Goal: Information Seeking & Learning: Check status

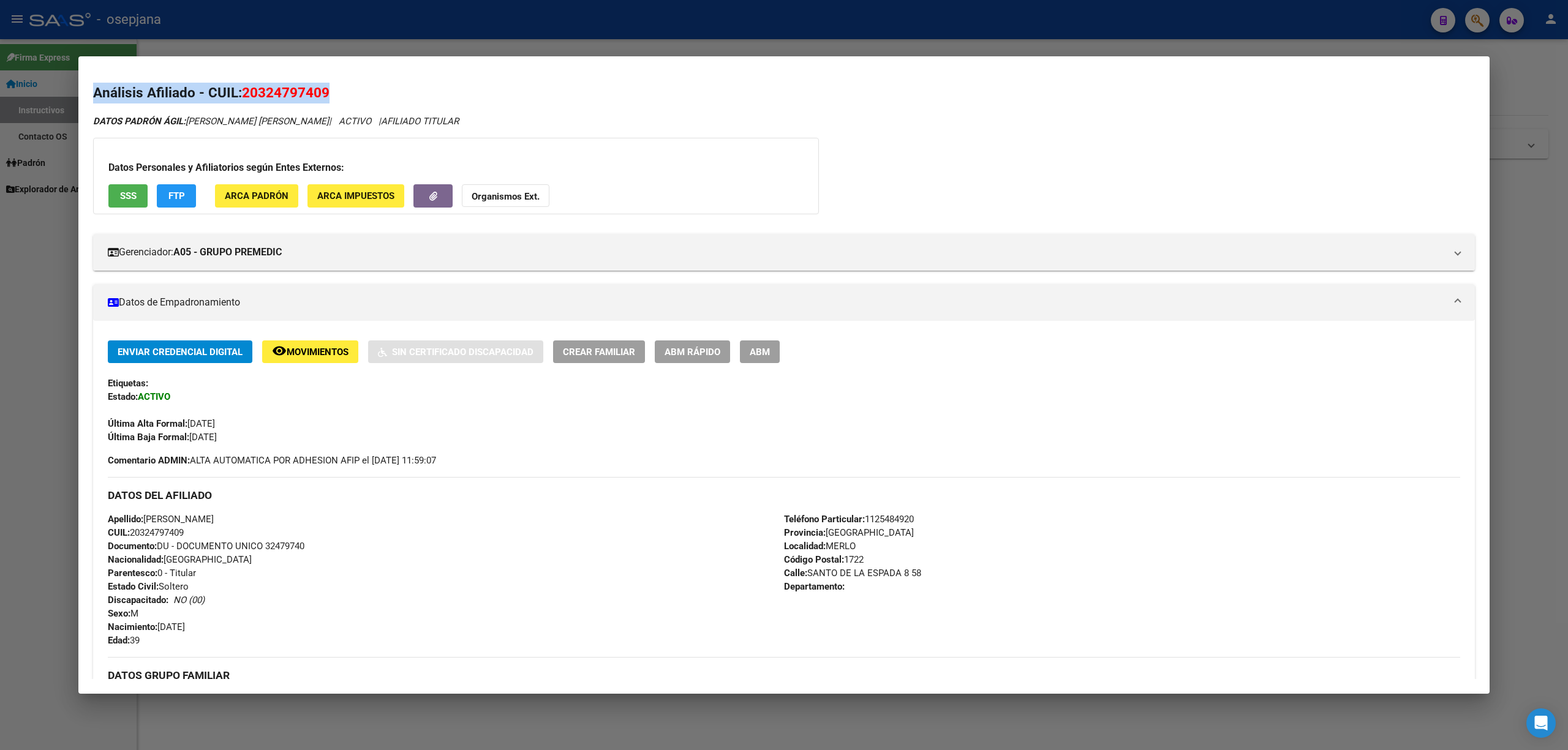
click at [424, 32] on div at bounding box center [784, 375] width 1568 height 750
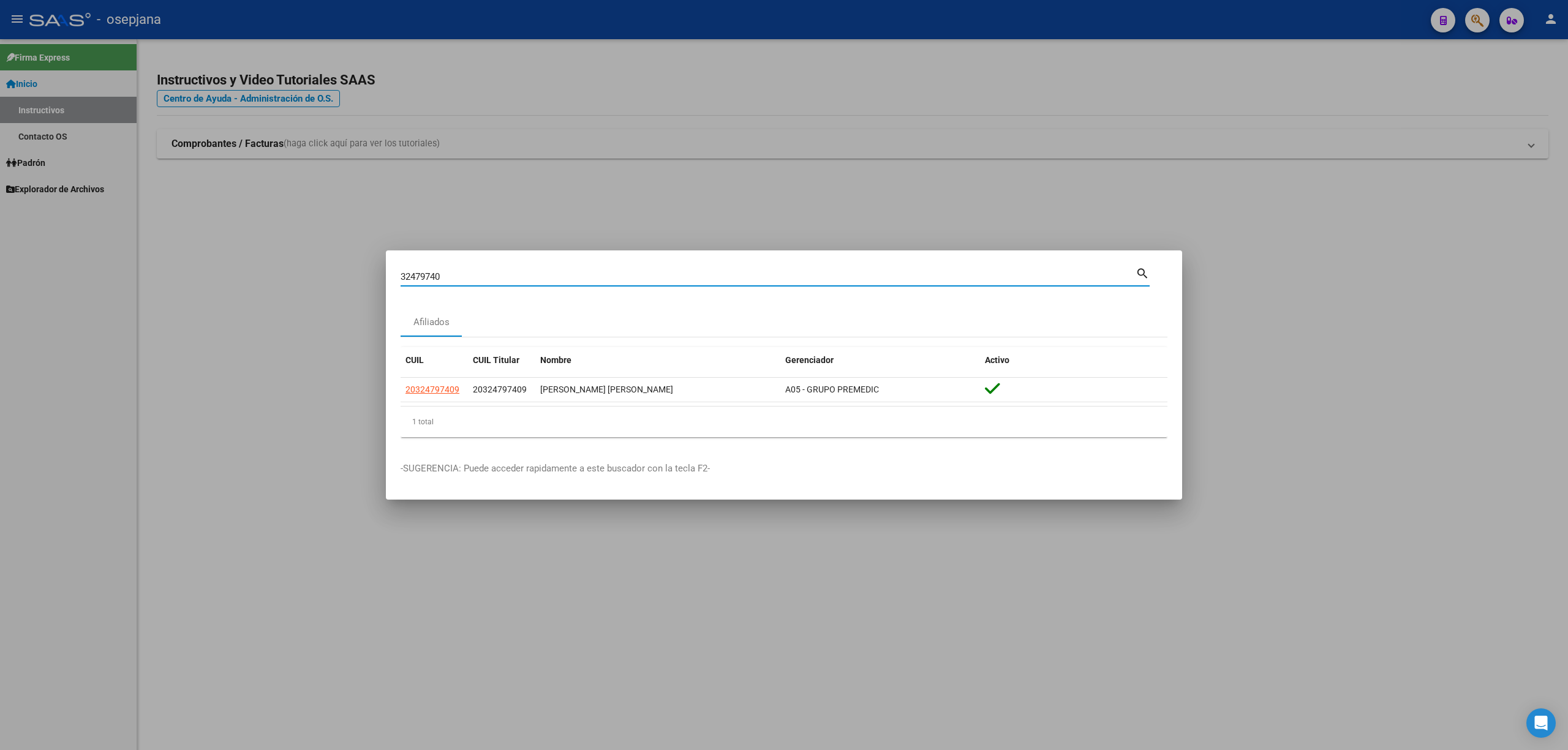
drag, startPoint x: 479, startPoint y: 278, endPoint x: 305, endPoint y: 274, distance: 174.0
click at [305, 274] on div "32479740 Buscar (apellido, dni, cuil, nro traspaso, cuit, obra social) search A…" at bounding box center [784, 375] width 1568 height 750
paste input "4495407"
type input "34495407"
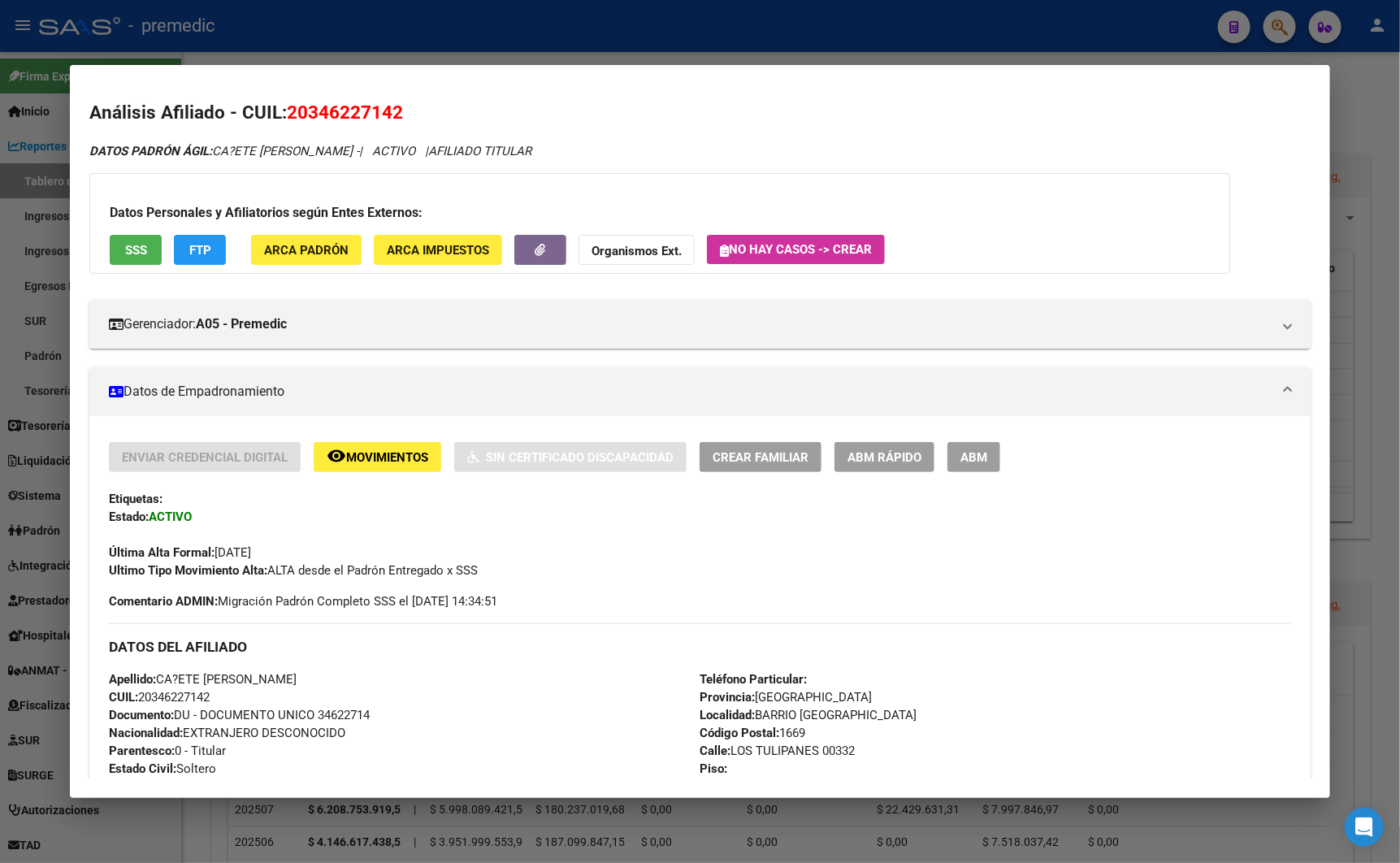
scroll to position [139, 0]
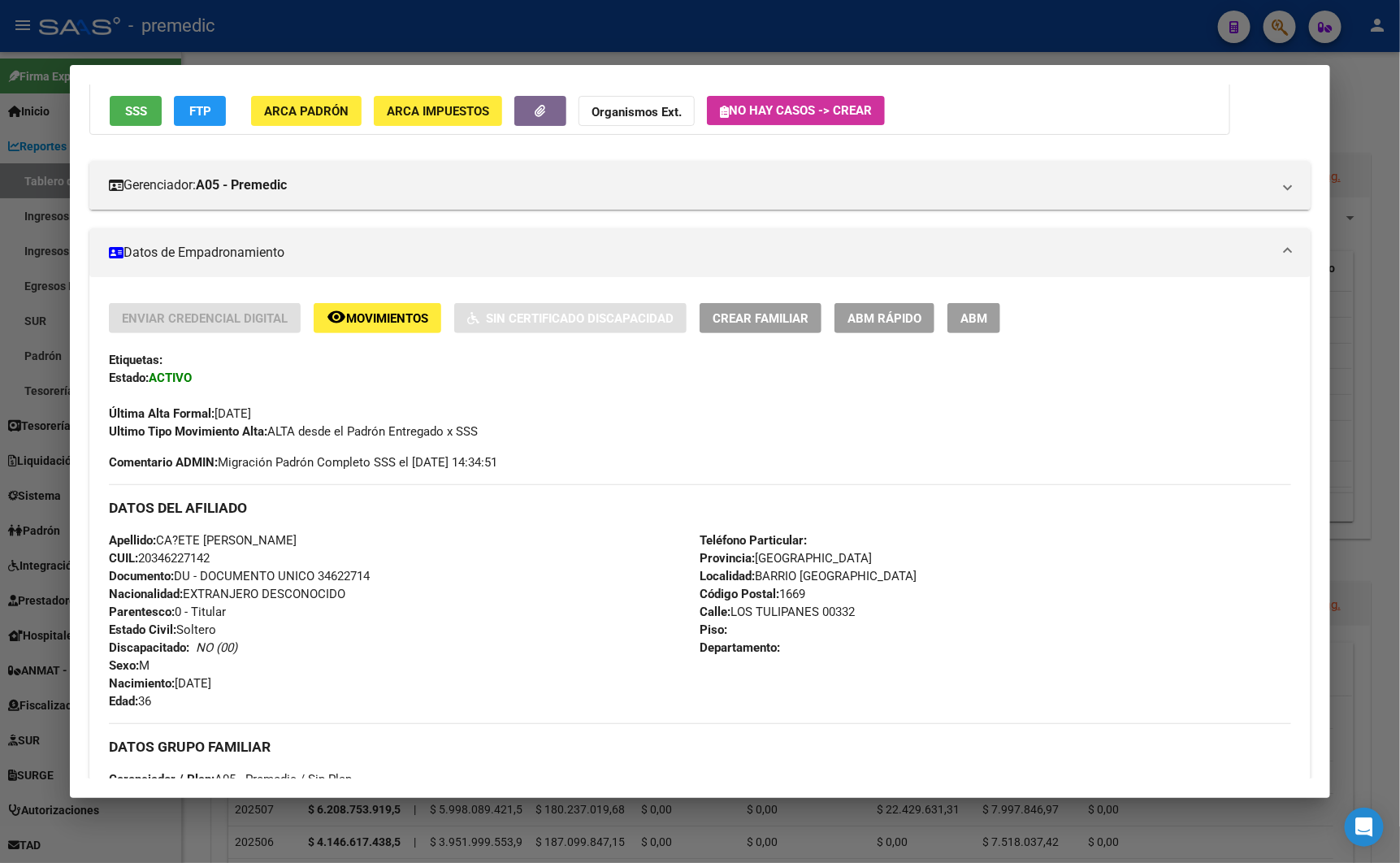
click at [1083, 32] on div at bounding box center [700, 431] width 1400 height 863
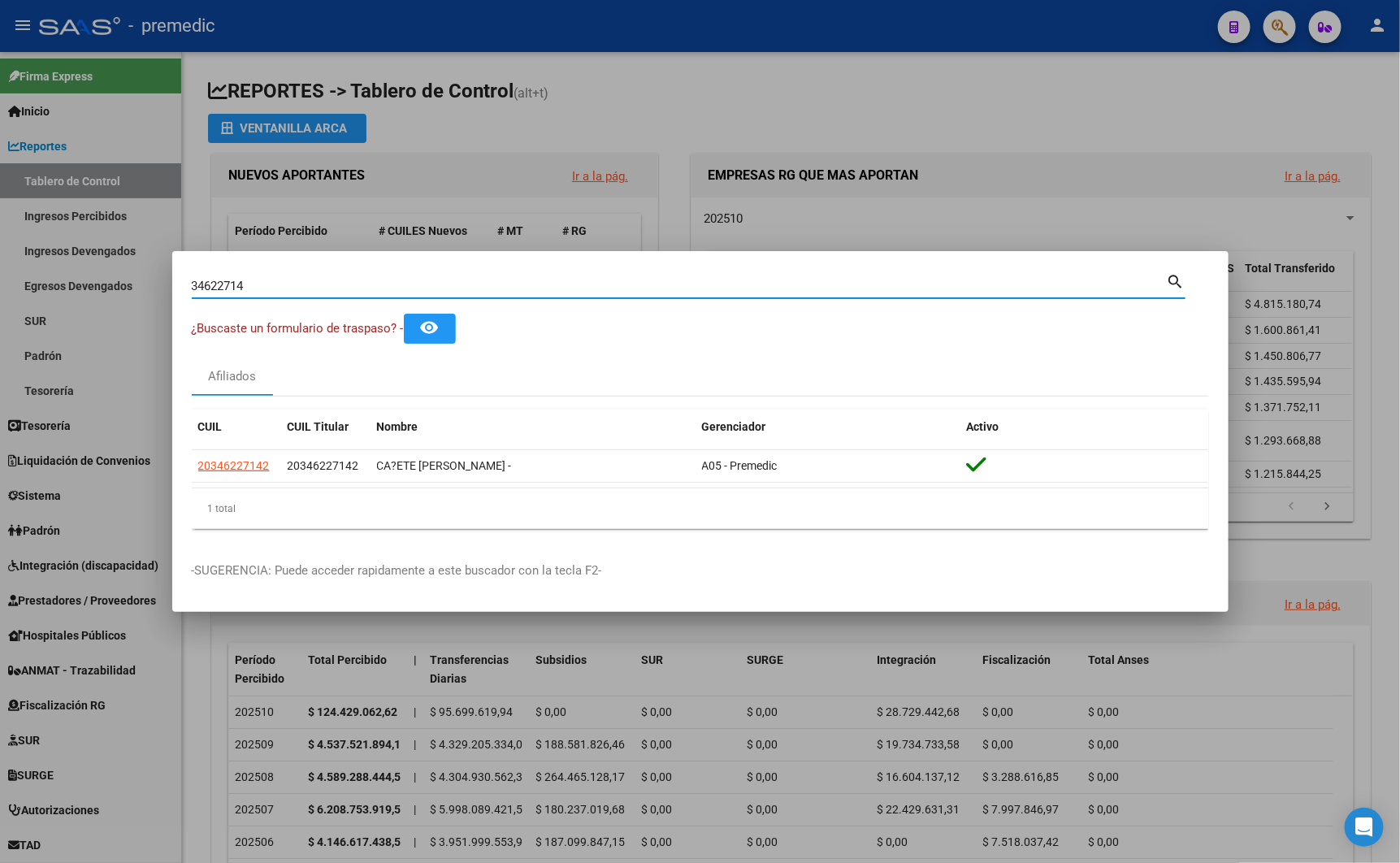
drag, startPoint x: 285, startPoint y: 293, endPoint x: 86, endPoint y: 266, distance: 200.8
click at [86, 266] on div "34622714 Buscar (apellido, dni, cuil, nro traspaso, cuit, obra social) search ¿…" at bounding box center [700, 431] width 1400 height 863
paste input "495407"
type input "34495407"
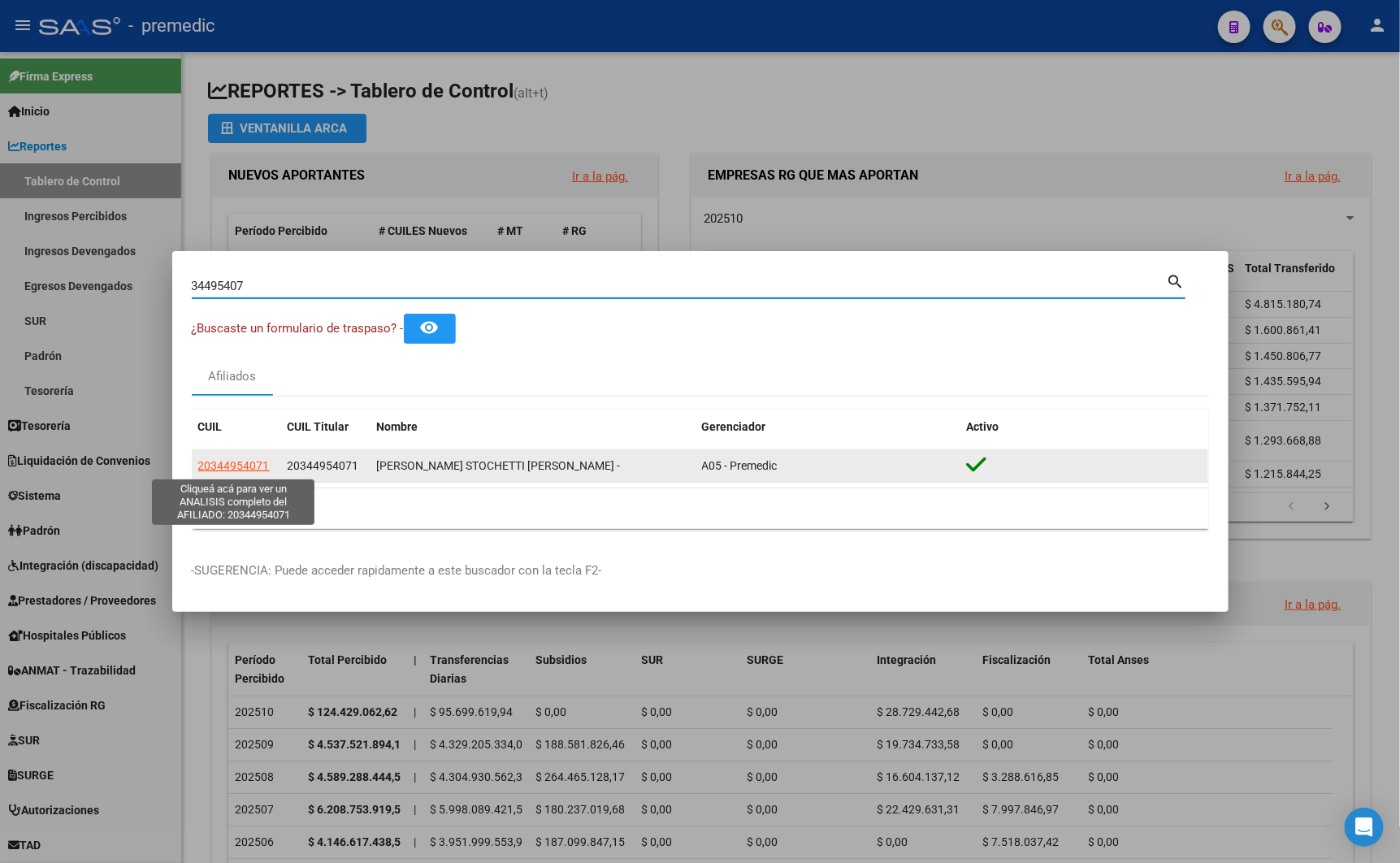
click at [228, 461] on span "20344954071" at bounding box center [234, 466] width 71 height 13
type textarea "20344954071"
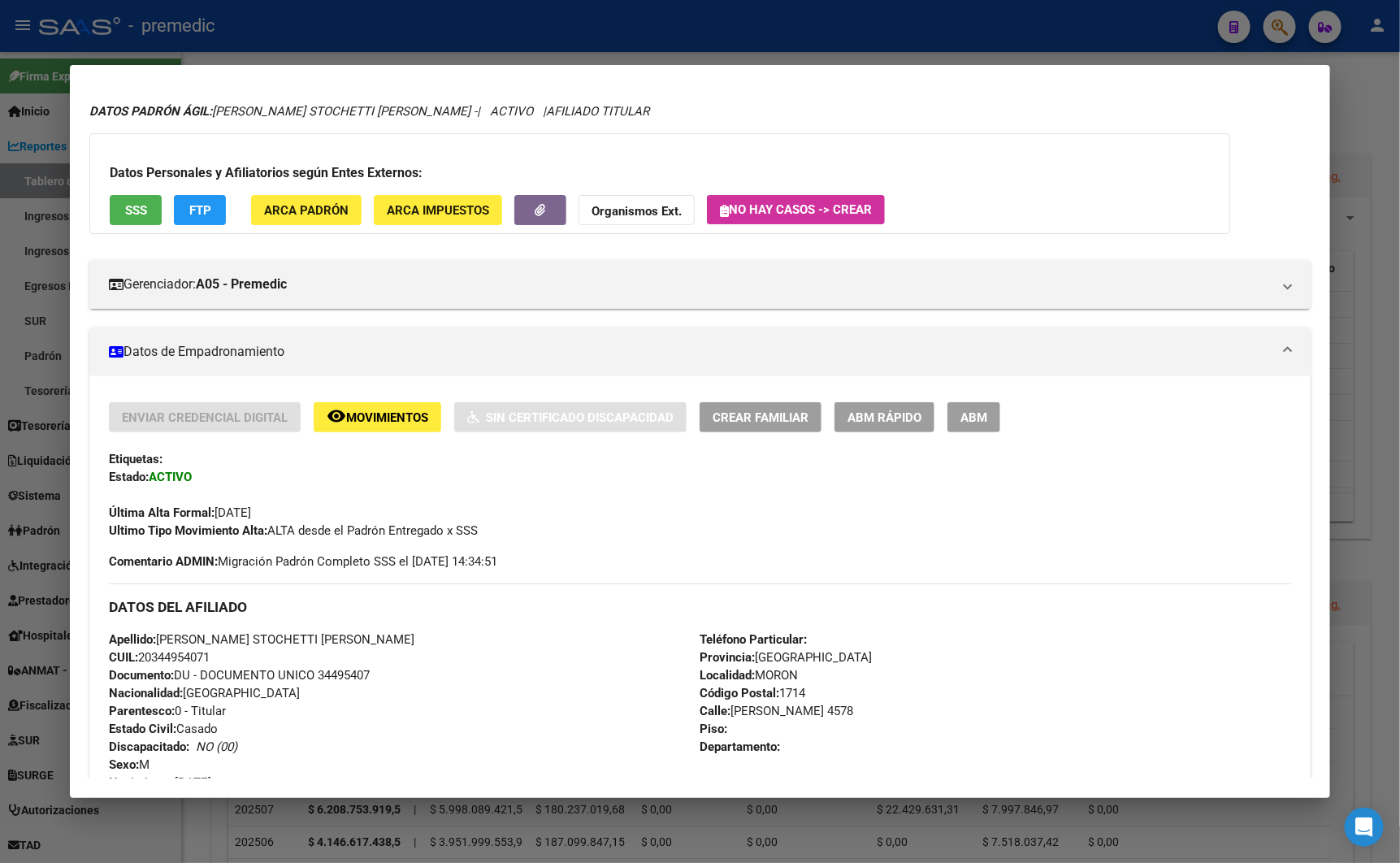
scroll to position [0, 0]
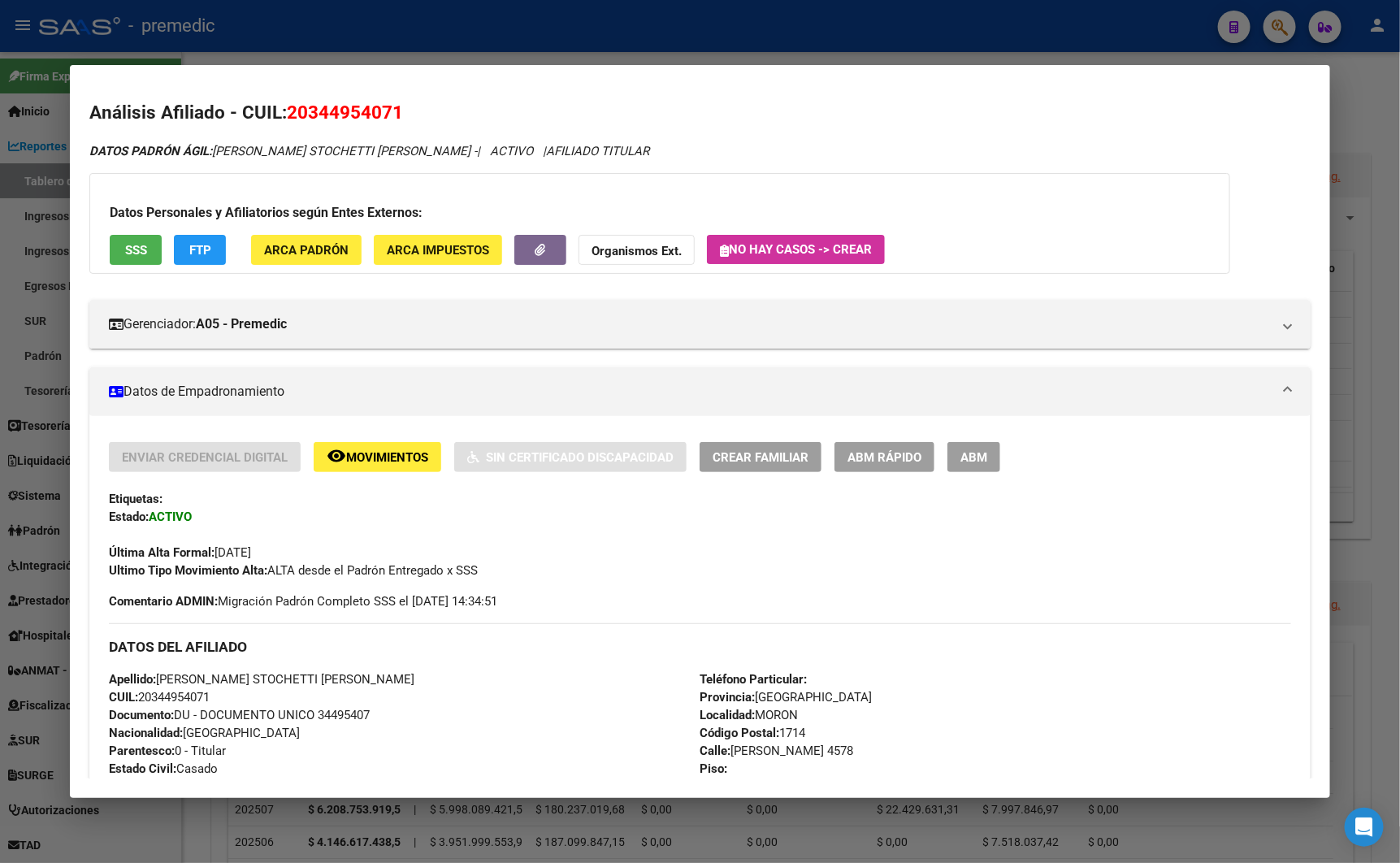
click at [359, 39] on div at bounding box center [700, 431] width 1400 height 863
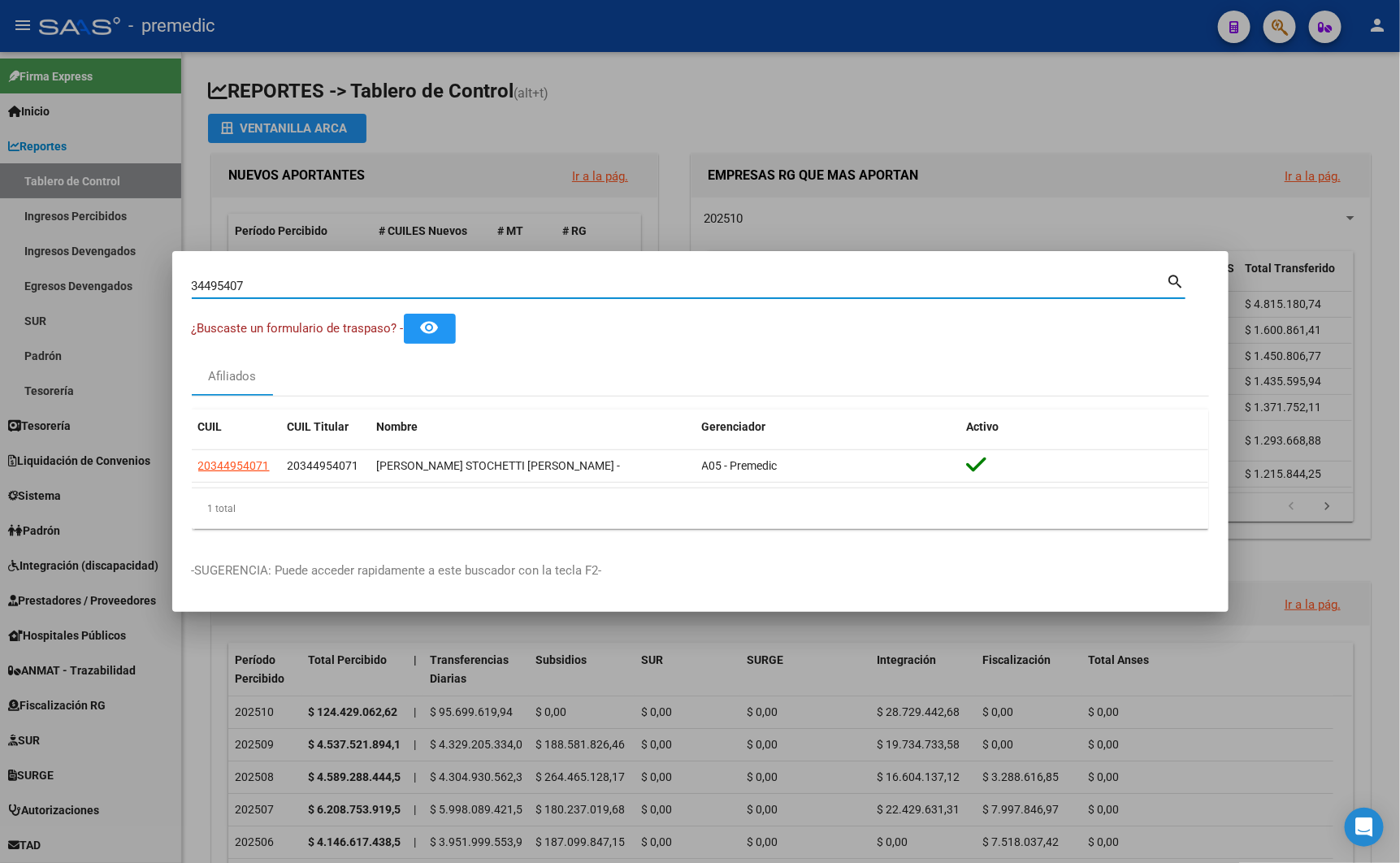
drag, startPoint x: 293, startPoint y: 293, endPoint x: -31, endPoint y: 285, distance: 324.1
click at [0, 285] on html "menu - premedic person Firma Express Inicio Calendario SSS Instructivos Contact…" at bounding box center [700, 431] width 1400 height 863
paste input "41247033"
type input "41247033"
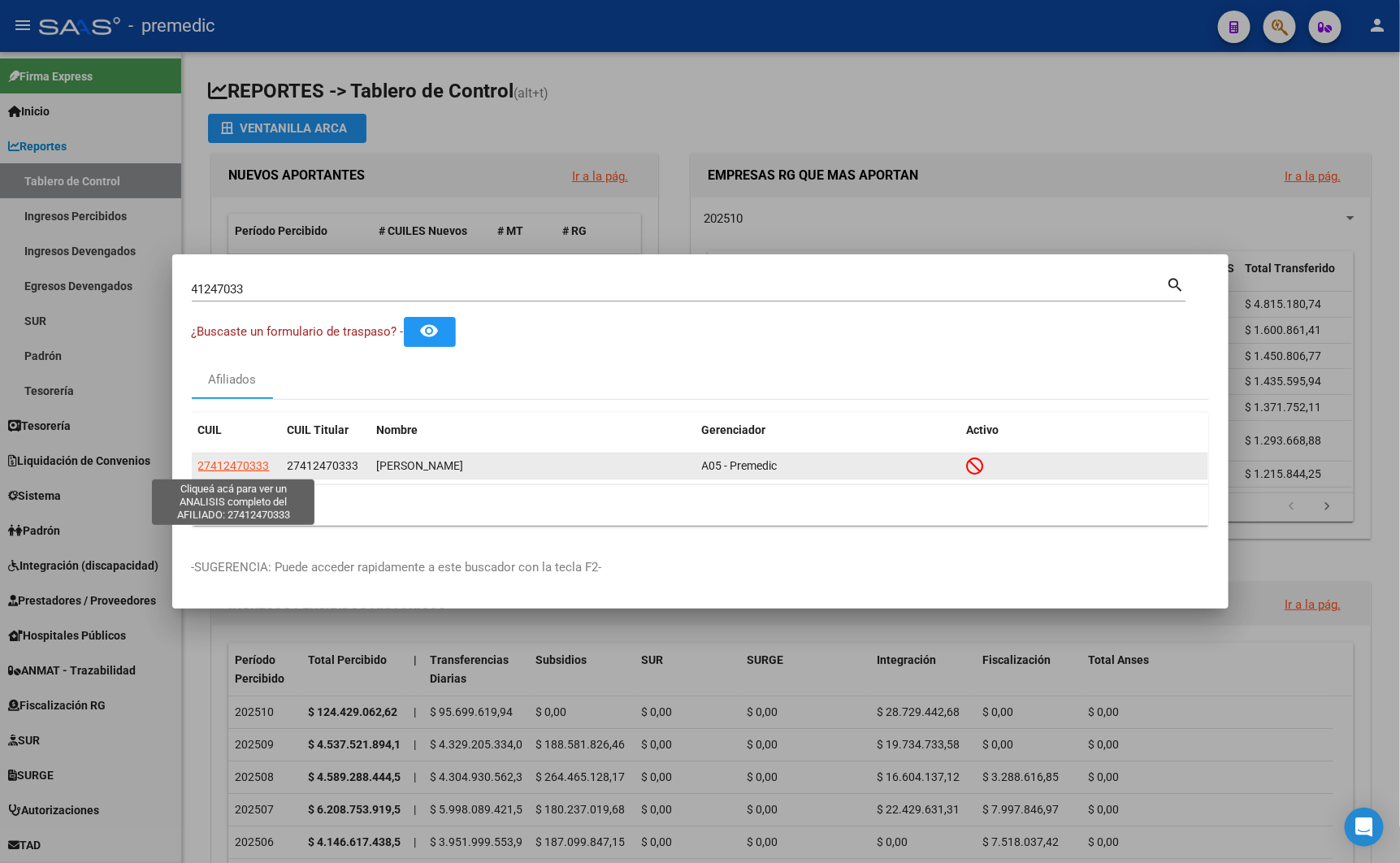
click at [237, 466] on span "27412470333" at bounding box center [234, 466] width 71 height 13
type textarea "27412470333"
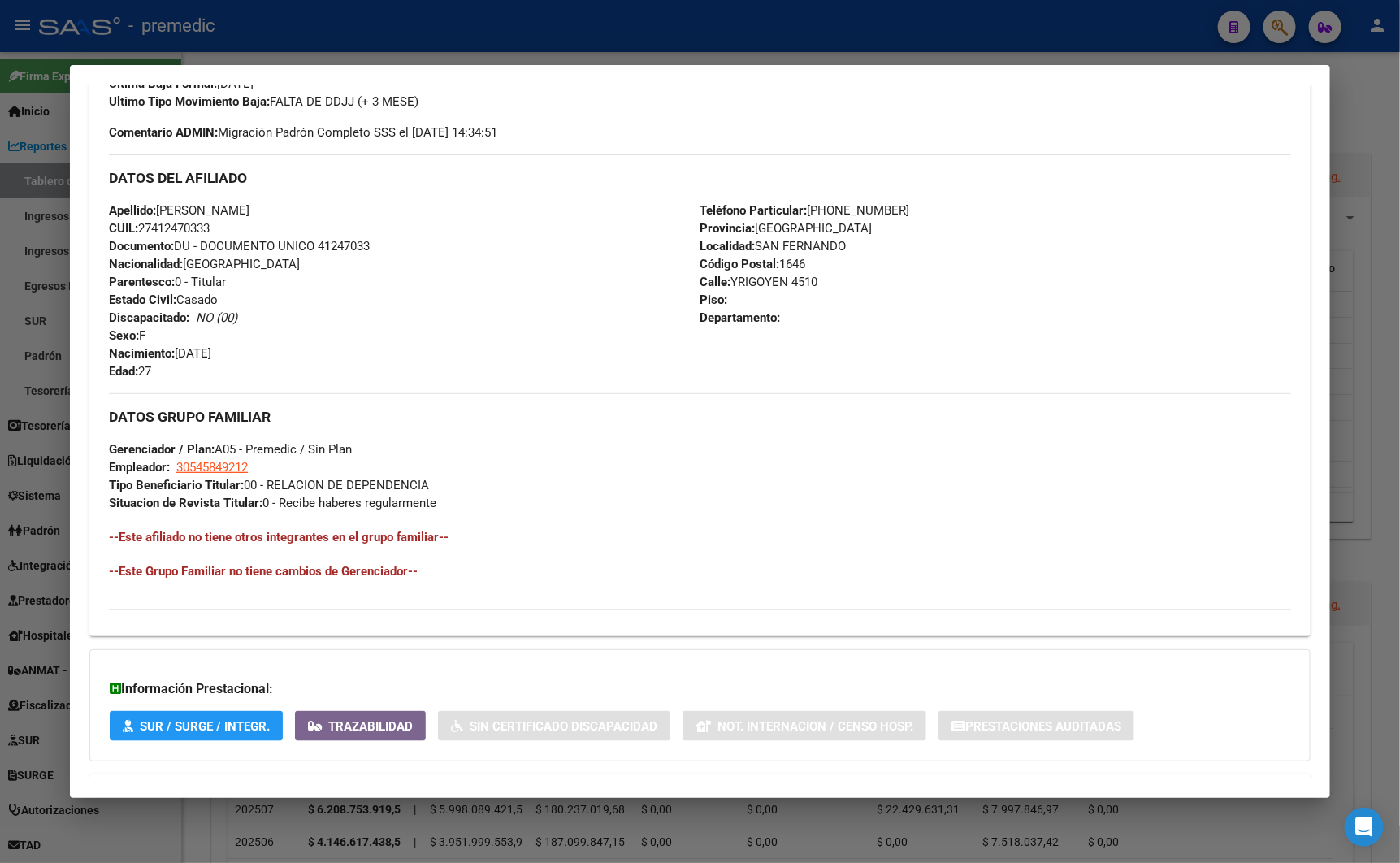
scroll to position [576, 0]
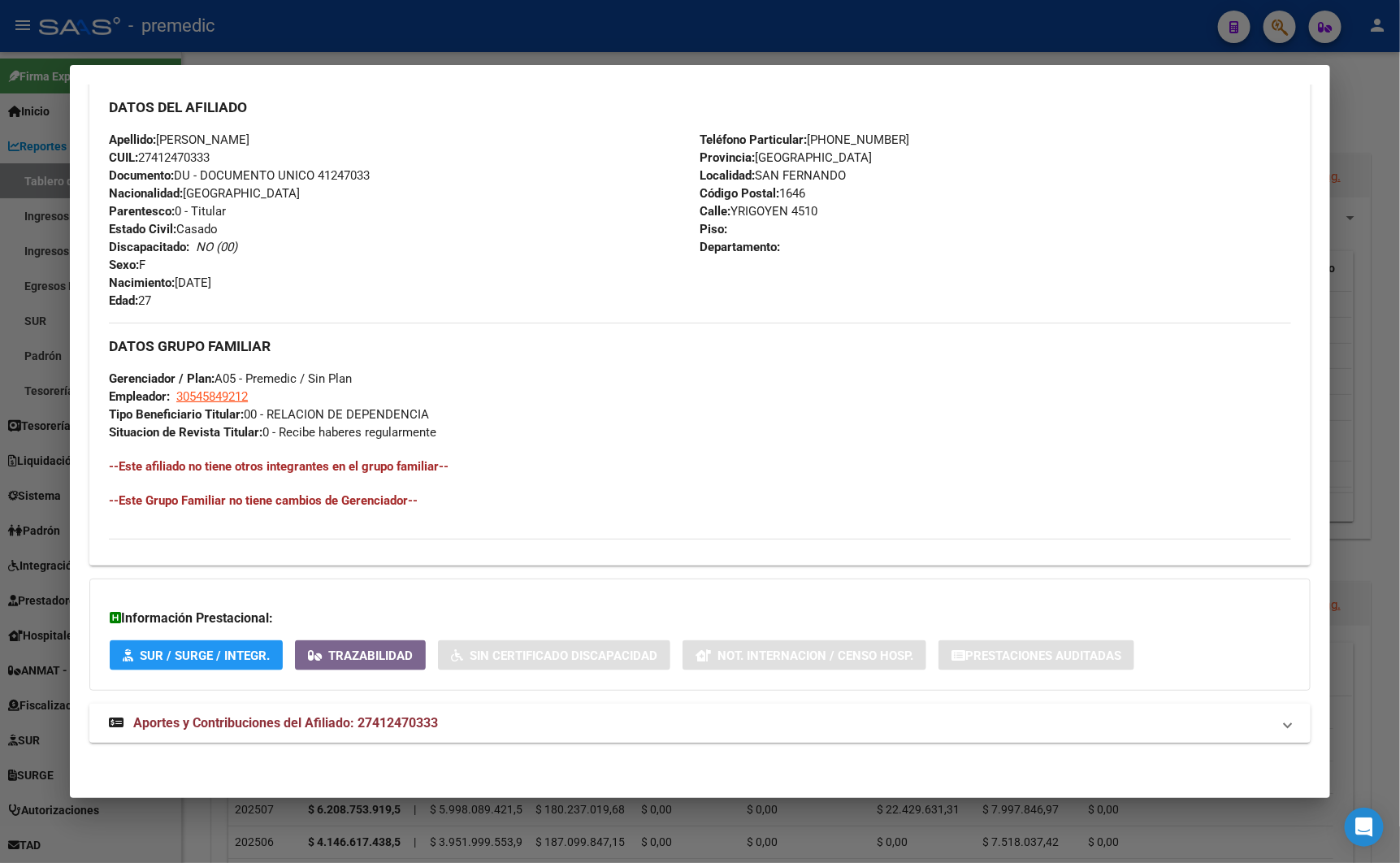
click at [330, 720] on span "Aportes y Contribuciones del Afiliado: 27412470333" at bounding box center [286, 722] width 305 height 15
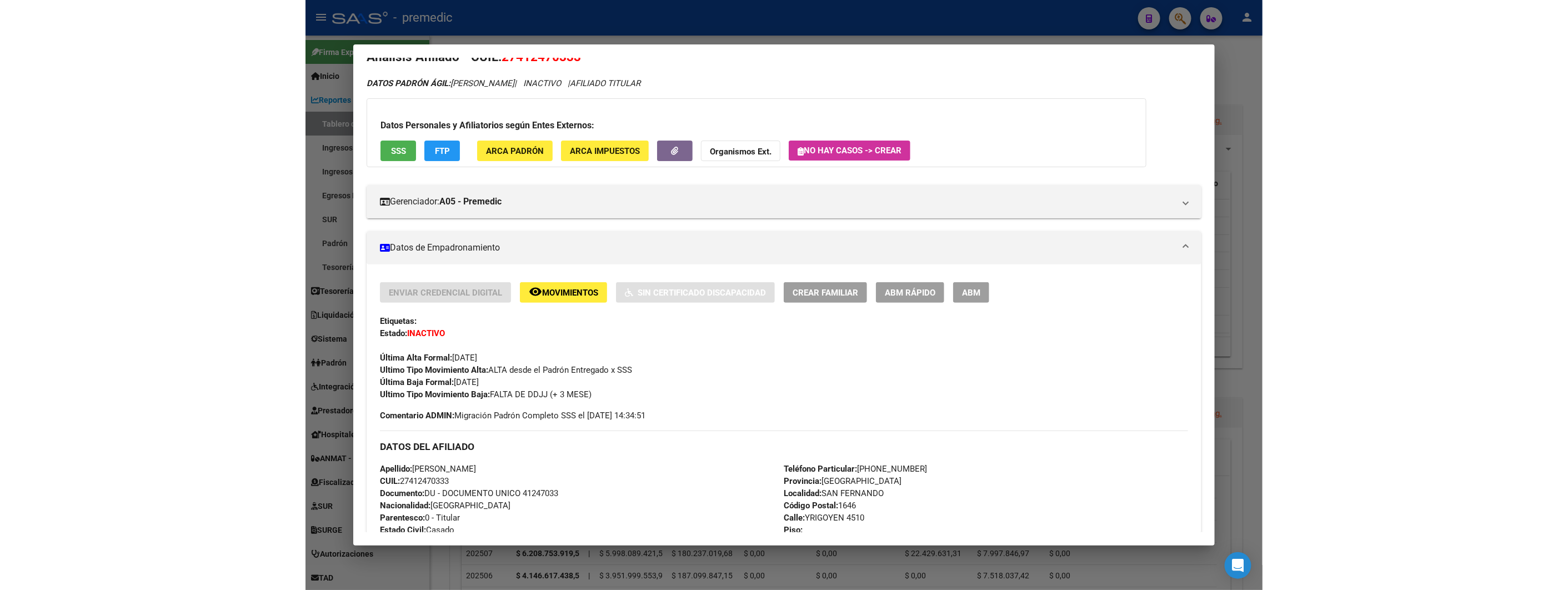
scroll to position [0, 0]
